Goal: Transaction & Acquisition: Purchase product/service

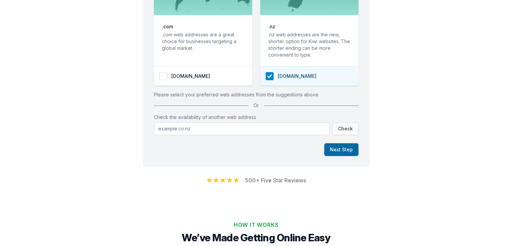
scroll to position [135, 0]
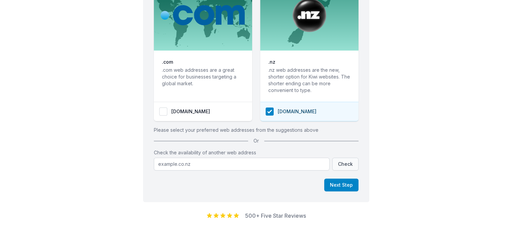
click at [296, 115] on span "[DOMAIN_NAME]" at bounding box center [309, 112] width 98 height 20
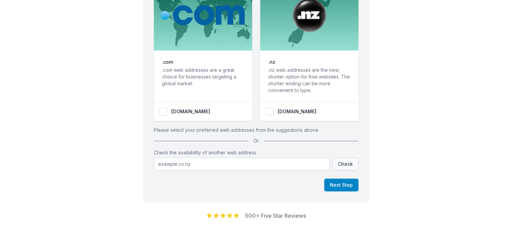
click at [296, 115] on span "[DOMAIN_NAME]" at bounding box center [309, 112] width 98 height 20
checkbox input "true"
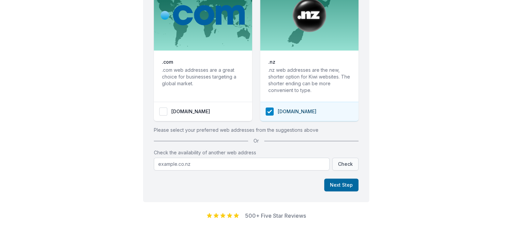
click at [342, 184] on button "Next Step" at bounding box center [341, 184] width 34 height 13
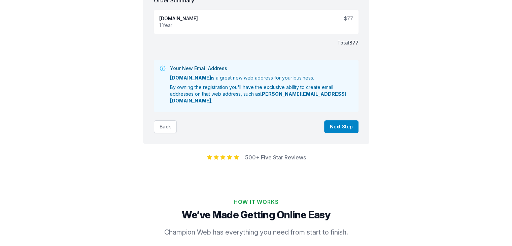
click at [164, 122] on button "Back" at bounding box center [165, 126] width 23 height 13
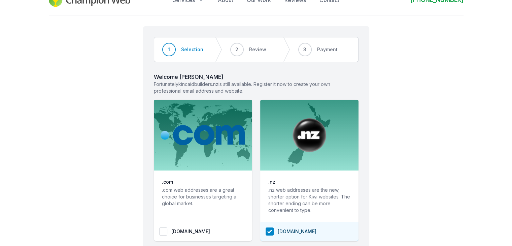
scroll to position [0, 0]
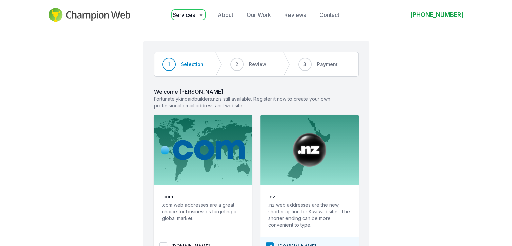
click at [197, 14] on button "Services" at bounding box center [189, 15] width 32 height 8
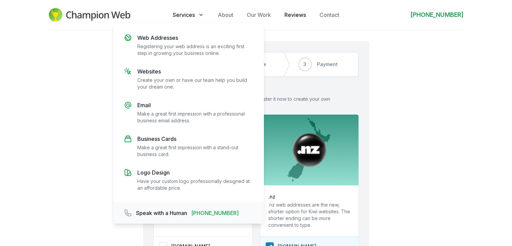
click at [295, 14] on link "Reviews" at bounding box center [296, 15] width 22 height 8
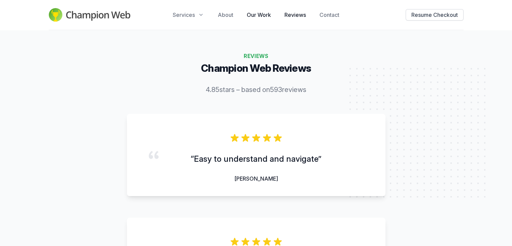
click at [259, 17] on link "Our Work" at bounding box center [259, 15] width 24 height 8
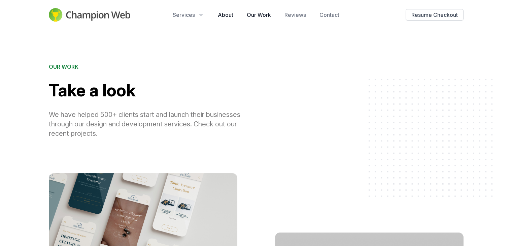
click at [225, 14] on link "About" at bounding box center [225, 15] width 15 height 8
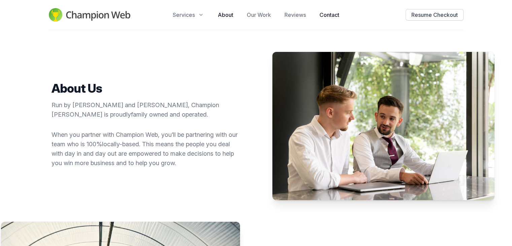
click at [327, 13] on link "Contact" at bounding box center [330, 15] width 20 height 8
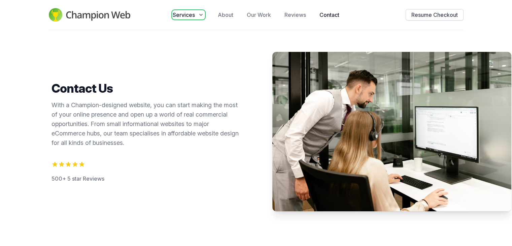
click at [192, 11] on span "Services" at bounding box center [184, 15] width 22 height 8
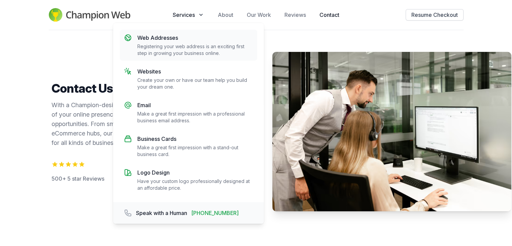
click at [172, 39] on p "Web Addresses" at bounding box center [195, 38] width 116 height 8
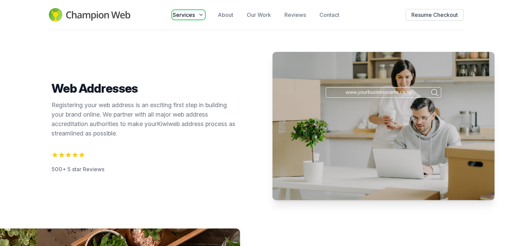
click at [189, 14] on span "Services" at bounding box center [184, 15] width 22 height 8
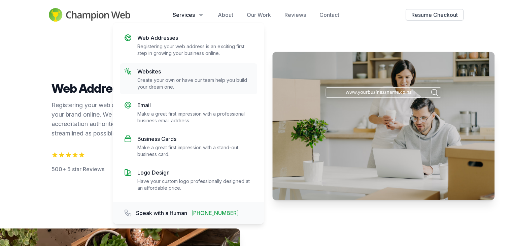
click at [163, 80] on p "Create your own or have our team help you build your dream one." at bounding box center [195, 83] width 116 height 13
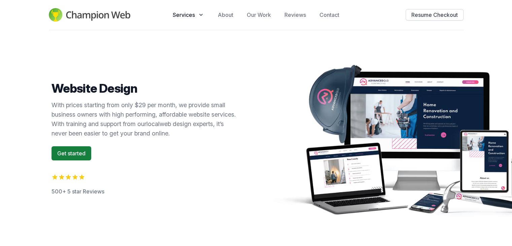
click at [74, 153] on link "Get started" at bounding box center [72, 153] width 40 height 14
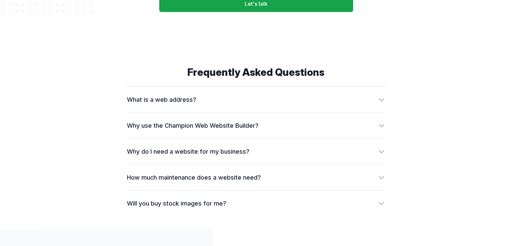
scroll to position [1727, 0]
